Goal: Task Accomplishment & Management: Complete application form

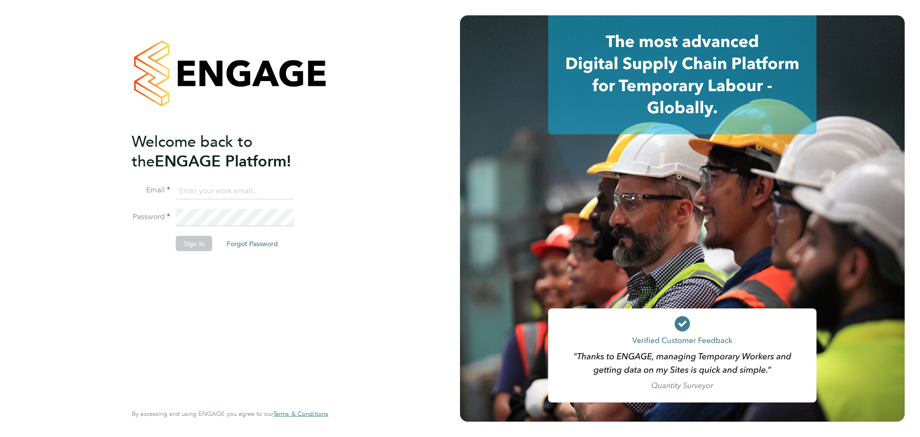
type input "[PERSON_NAME][EMAIL_ADDRESS][DOMAIN_NAME]"
click at [202, 242] on button "Sign In" at bounding box center [194, 242] width 36 height 15
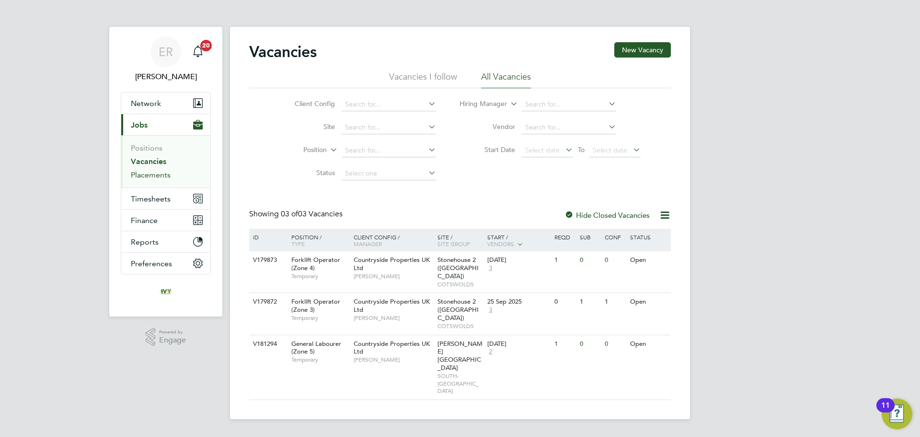
click at [146, 174] on link "Placements" at bounding box center [151, 174] width 40 height 9
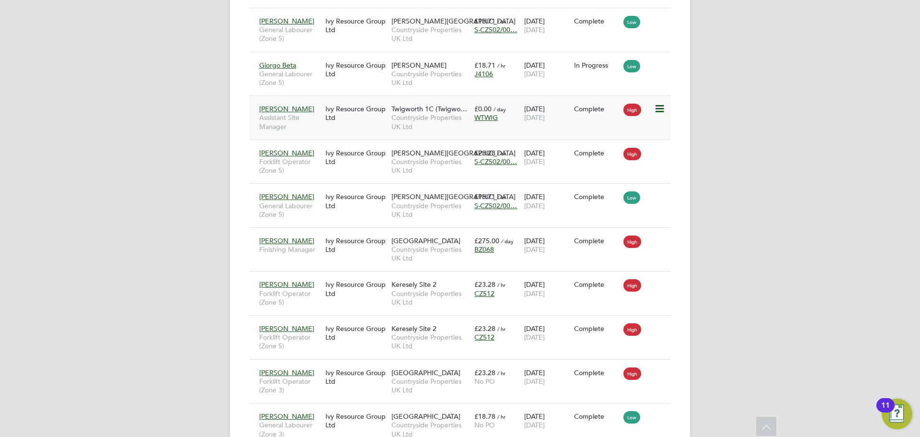
click at [662, 106] on icon at bounding box center [659, 109] width 10 height 12
click at [536, 126] on div "08 Sep 2025 10 Sep 2025" at bounding box center [547, 113] width 50 height 27
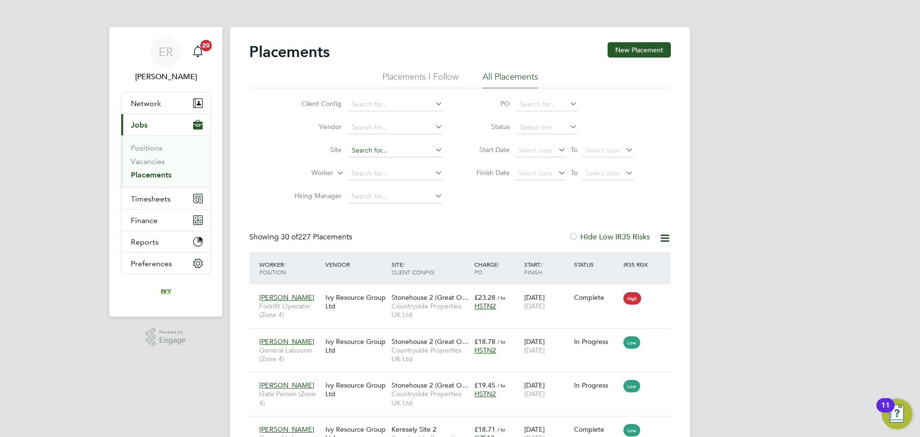
click at [373, 149] on input at bounding box center [396, 150] width 94 height 13
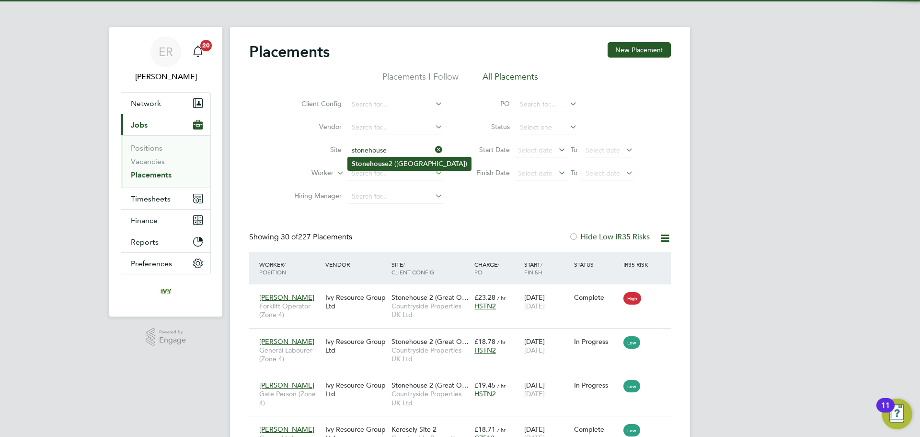
click at [386, 160] on b "Stonehouse" at bounding box center [370, 164] width 37 height 8
type input "Stonehouse 2 (Great Oldbury)"
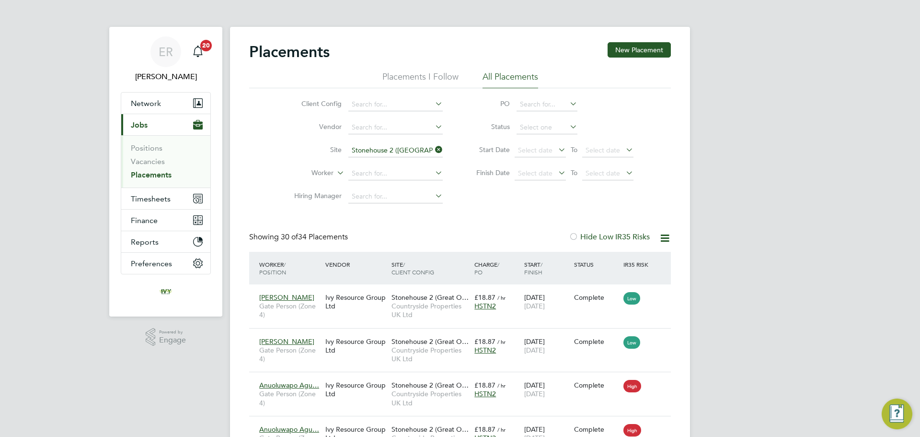
scroll to position [36, 83]
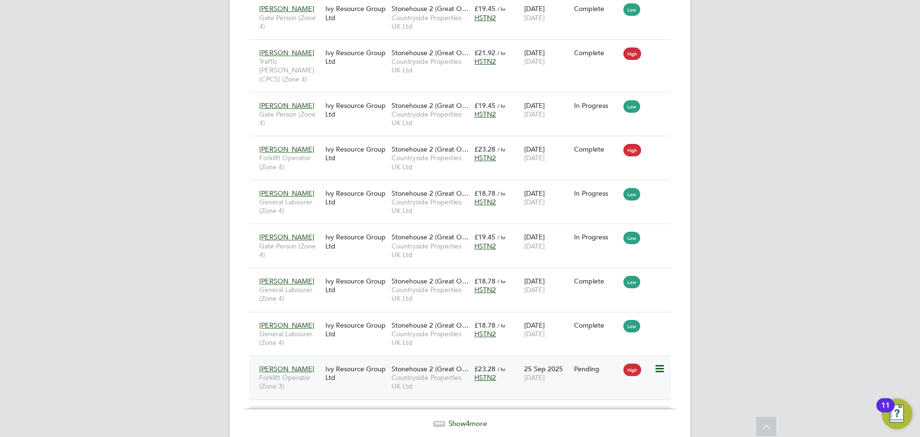
click at [664, 363] on icon at bounding box center [659, 369] width 10 height 12
click at [584, 394] on li "Start" at bounding box center [616, 393] width 98 height 13
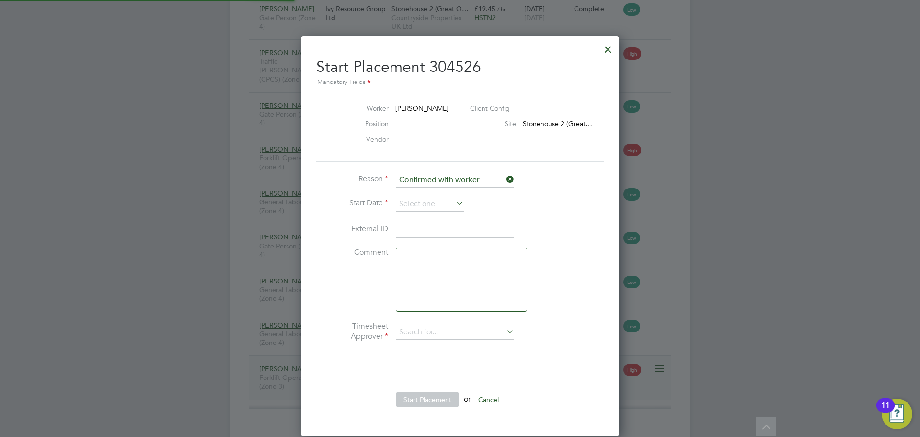
type input "Victor Gheti"
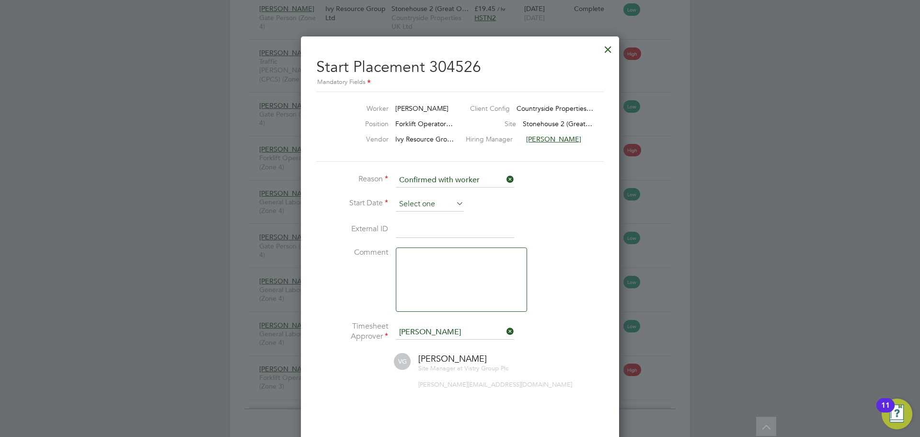
click at [409, 199] on input at bounding box center [430, 204] width 68 height 14
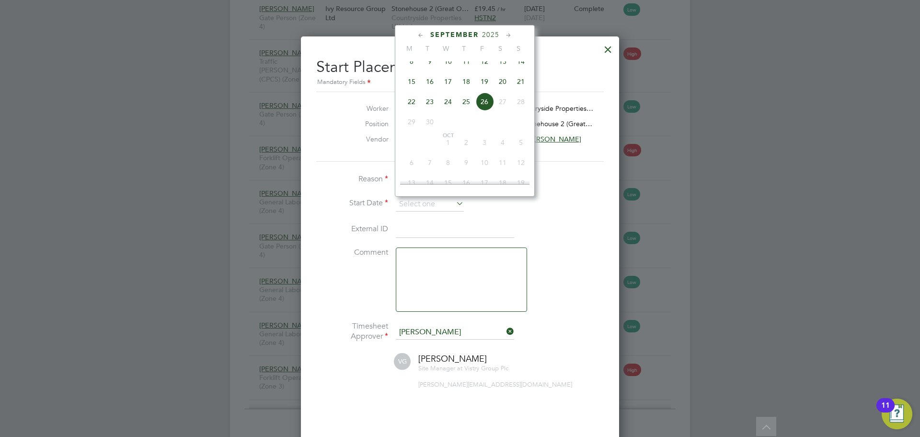
click at [463, 107] on span "25" at bounding box center [466, 102] width 18 height 18
type input "25 Sep 2025"
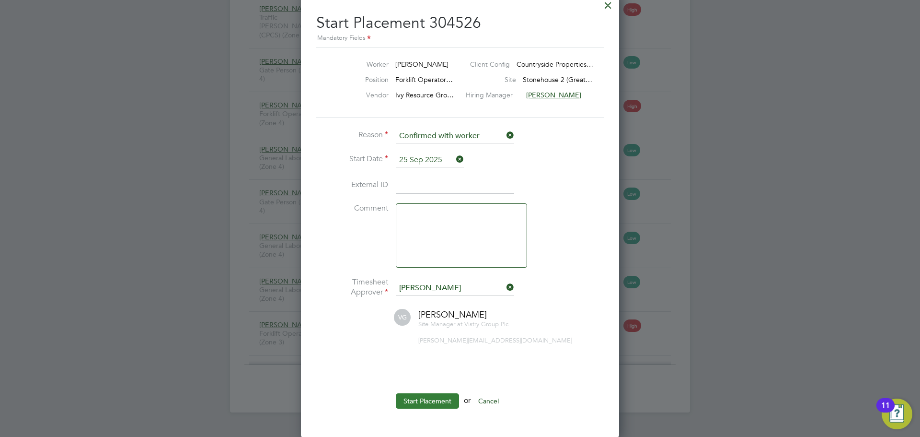
click at [437, 402] on button "Start Placement" at bounding box center [427, 400] width 63 height 15
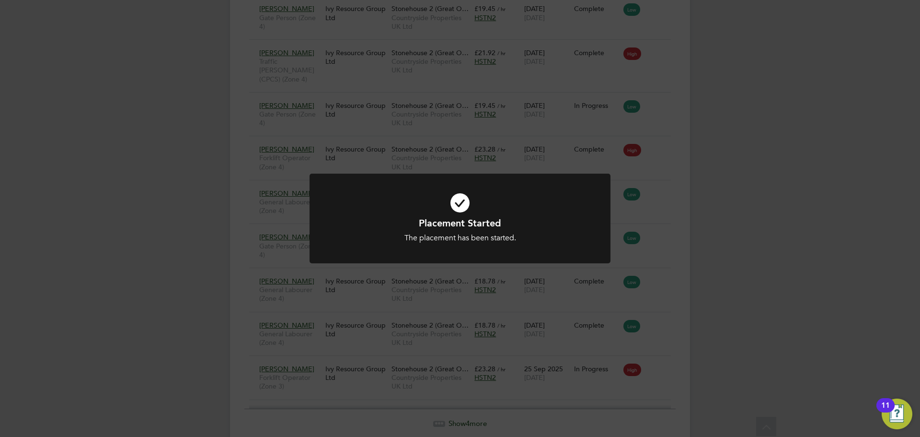
click at [709, 251] on div "Placement Started The placement has been started. Cancel Okay" at bounding box center [460, 218] width 920 height 437
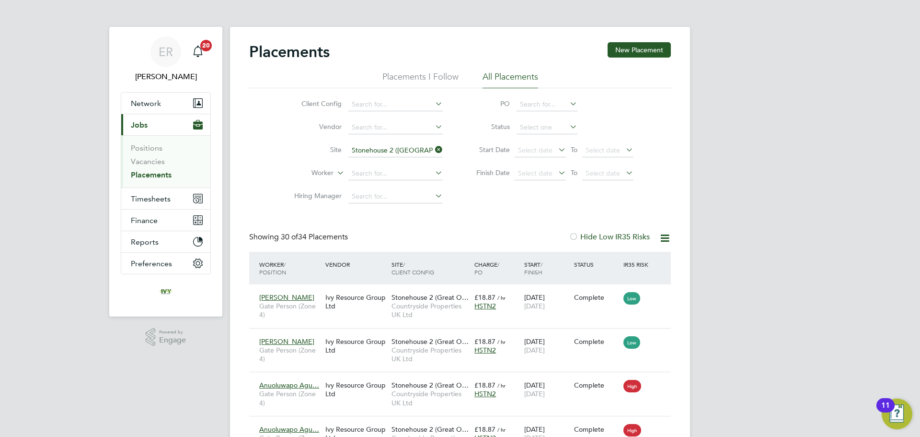
click at [433, 146] on icon at bounding box center [433, 149] width 0 height 13
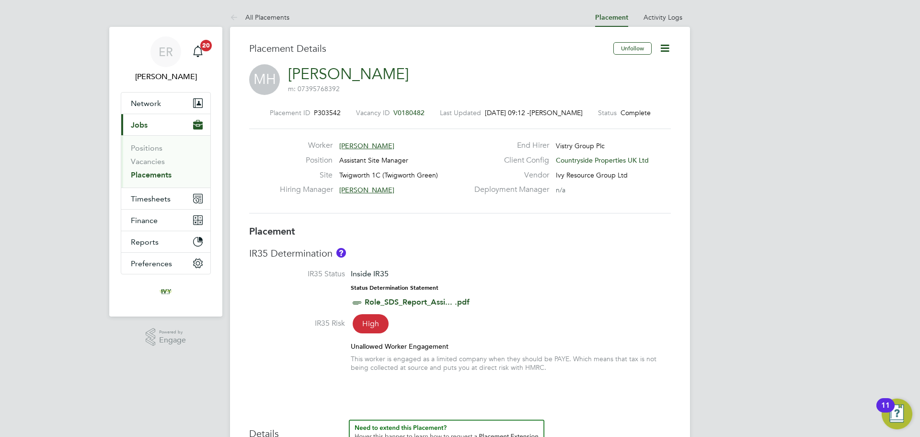
click at [151, 173] on link "Placements" at bounding box center [151, 174] width 41 height 9
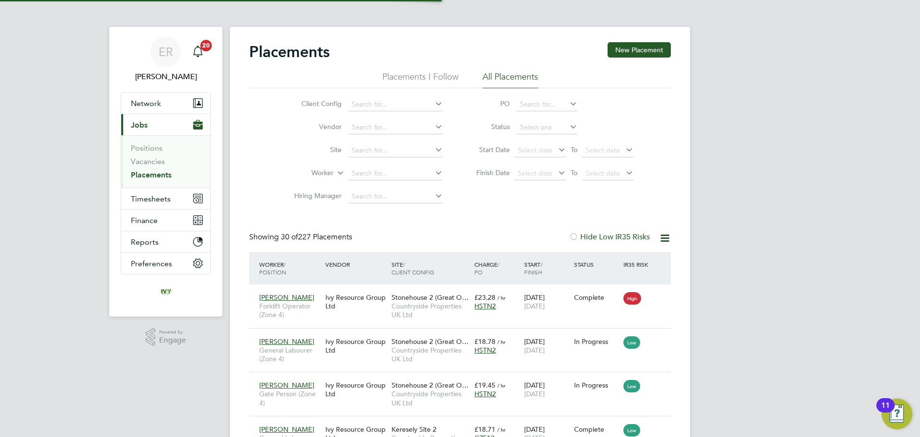
scroll to position [36, 83]
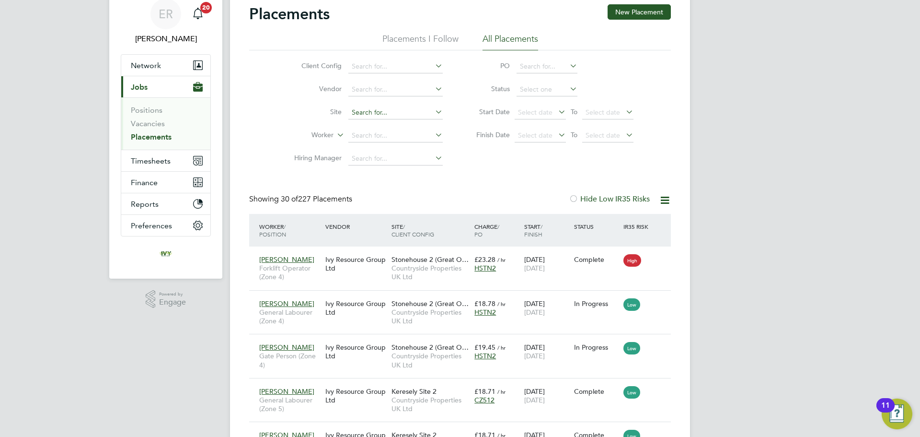
click at [370, 107] on input at bounding box center [396, 112] width 94 height 13
click at [385, 210] on li "[GEOGRAPHIC_DATA]" at bounding box center [414, 216] width 133 height 13
type input "[GEOGRAPHIC_DATA]"
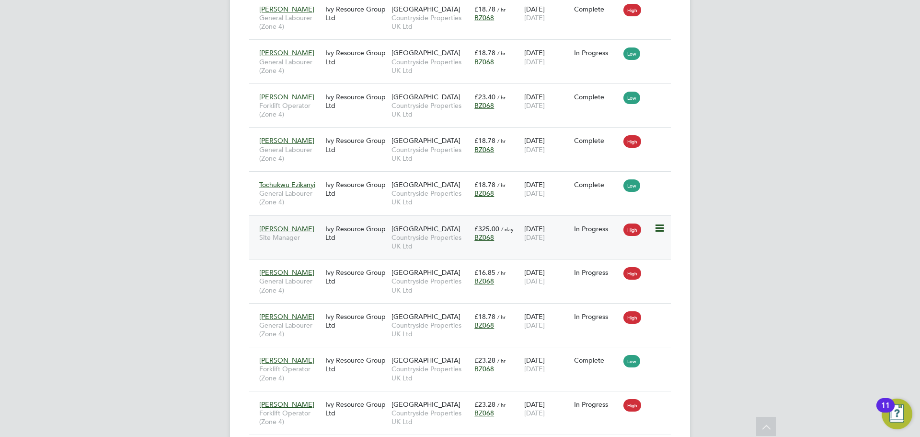
click at [303, 233] on span "Site Manager" at bounding box center [289, 237] width 61 height 9
